Goal: Navigation & Orientation: Find specific page/section

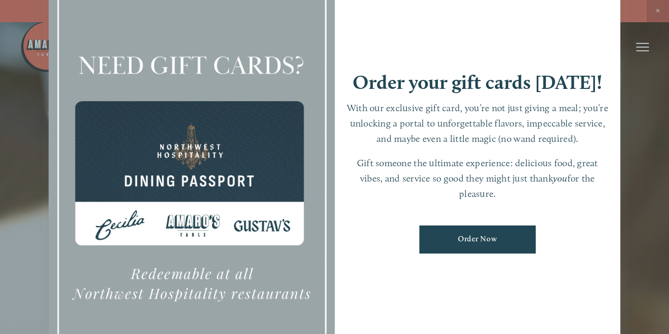
click at [658, 13] on div at bounding box center [334, 167] width 669 height 334
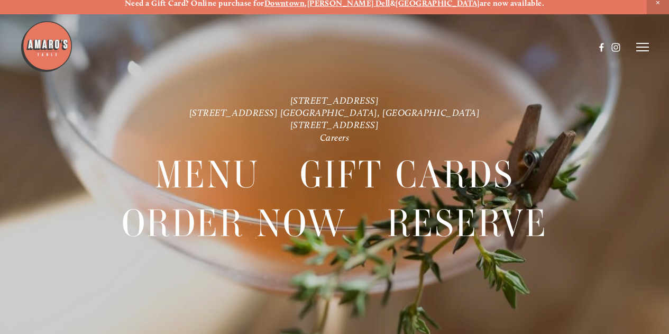
scroll to position [5, 0]
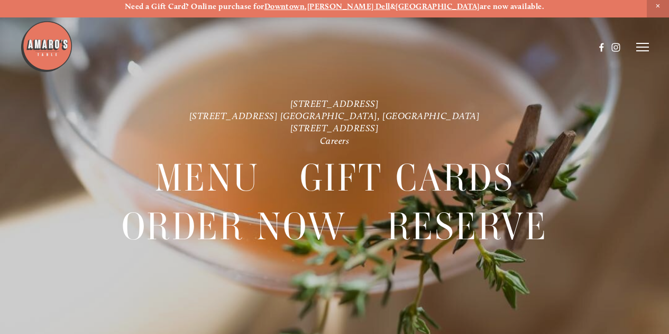
click at [643, 51] on line at bounding box center [642, 51] width 13 height 0
click at [456, 50] on span "Menu" at bounding box center [461, 46] width 20 height 9
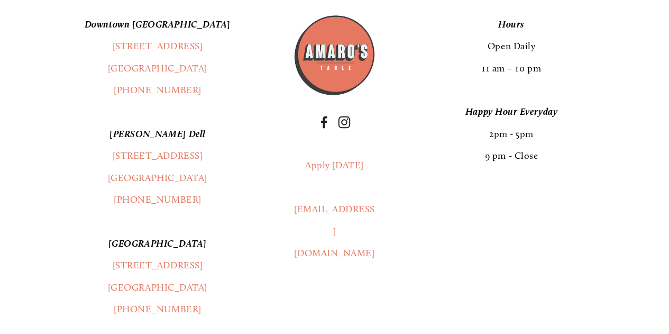
scroll to position [1741, 0]
